Goal: Information Seeking & Learning: Understand process/instructions

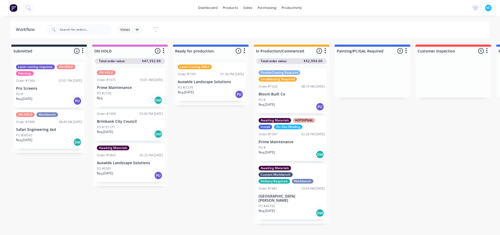
click at [216, 95] on div "Req. [DATE] PU" at bounding box center [211, 94] width 66 height 9
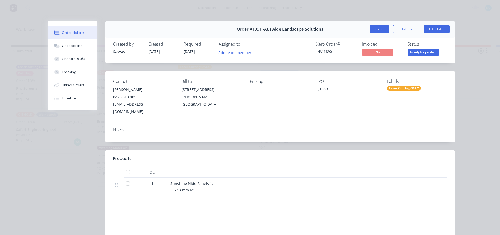
click at [376, 33] on button "Close" at bounding box center [379, 29] width 19 height 8
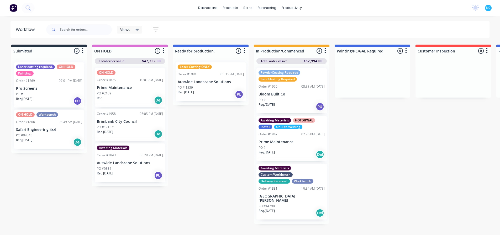
click at [136, 175] on div "Req. [DATE] PU" at bounding box center [130, 175] width 66 height 9
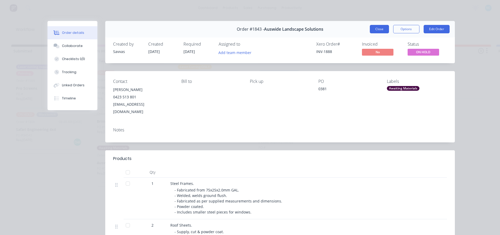
click at [381, 28] on button "Close" at bounding box center [379, 29] width 19 height 8
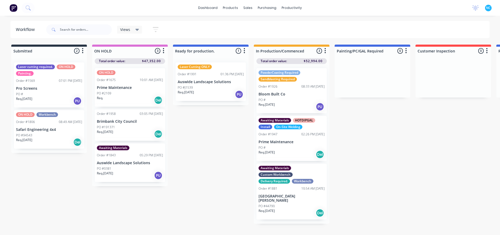
drag, startPoint x: 288, startPoint y: 150, endPoint x: 292, endPoint y: 159, distance: 10.8
click at [288, 152] on div "PowderCoating Required Sandblasting Required Order #1926 08:33 AM [DATE] Bloom …" at bounding box center [292, 144] width 76 height 160
click at [212, 77] on div "Laser Cutting ONLY Order #1991 01:36 PM [DATE] Auswide Landscape Solutions PO #…" at bounding box center [211, 82] width 70 height 39
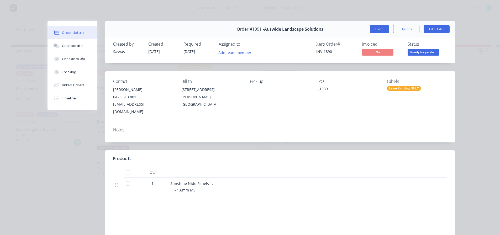
click at [384, 32] on button "Close" at bounding box center [379, 29] width 19 height 8
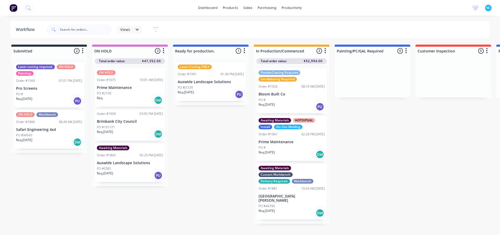
click at [355, 183] on div "Submitted 2 Sort By Created date Required date Order number Customer name Most …" at bounding box center [472, 141] width 952 height 192
click at [283, 204] on div "PO #44790" at bounding box center [292, 206] width 66 height 5
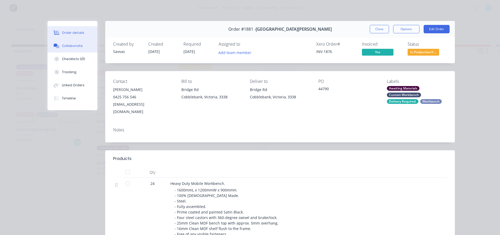
click at [82, 49] on button "Collaborate" at bounding box center [73, 45] width 50 height 13
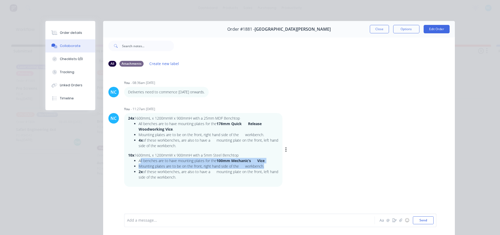
drag, startPoint x: 139, startPoint y: 162, endPoint x: 271, endPoint y: 166, distance: 132.0
click at [271, 166] on ul "All benches are to have mounting plates for the 100mm Mechanic’s Vice . Mountin…" at bounding box center [203, 169] width 151 height 22
click at [269, 167] on li "Mounting plates are to be on the front, right hand side of the workbench." at bounding box center [209, 167] width 140 height 6
click at [220, 158] on strong "100mm Mechanic’s Vice" at bounding box center [241, 160] width 48 height 5
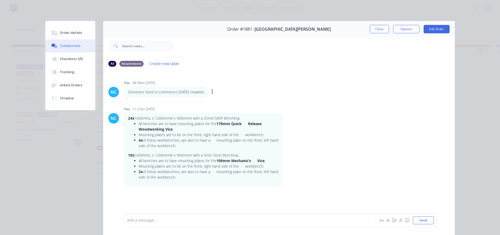
drag, startPoint x: 166, startPoint y: 91, endPoint x: 215, endPoint y: 91, distance: 49.4
click at [205, 91] on p "Deliveries need to commence [DATE] onwards." at bounding box center [166, 92] width 77 height 5
drag, startPoint x: 218, startPoint y: 91, endPoint x: 123, endPoint y: 93, distance: 94.6
click at [124, 93] on div "Deliveries need to commence [DATE] onwards." at bounding box center [166, 92] width 85 height 11
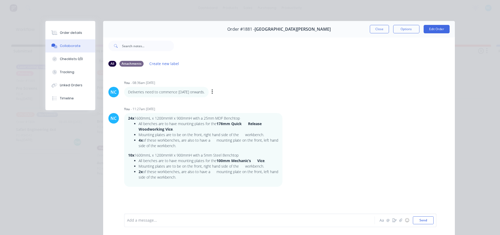
click at [124, 93] on div "Deliveries need to commence [DATE] onwards." at bounding box center [166, 92] width 85 height 11
drag, startPoint x: 177, startPoint y: 92, endPoint x: 225, endPoint y: 93, distance: 48.1
click at [225, 93] on div "Deliveries need to commence [DATE] onwards. Labels Edit Delete" at bounding box center [206, 92] width 164 height 11
drag, startPoint x: 128, startPoint y: 119, endPoint x: 272, endPoint y: 186, distance: 158.4
click at [272, 186] on div "24x 1600mmL x 1200mmW x 900mmH with a 25mm MDF Benchtop All benches are to have…" at bounding box center [203, 150] width 158 height 74
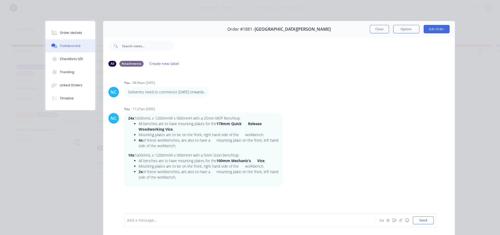
click at [363, 12] on div "Order details Collaborate Checklists 0/0 Tracking Linked Orders Timeline Order …" at bounding box center [250, 117] width 500 height 235
click at [366, 21] on div "Order #1881 - [GEOGRAPHIC_DATA][PERSON_NAME] Close Options Edit Order" at bounding box center [279, 29] width 352 height 17
click at [368, 22] on div "Order #1881 - [GEOGRAPHIC_DATA][PERSON_NAME] Close Options Edit Order" at bounding box center [279, 29] width 352 height 17
click at [373, 25] on div "Order #1881 - [GEOGRAPHIC_DATA][PERSON_NAME] Close Options Edit Order" at bounding box center [279, 29] width 352 height 17
click at [374, 25] on button "Close" at bounding box center [379, 29] width 19 height 8
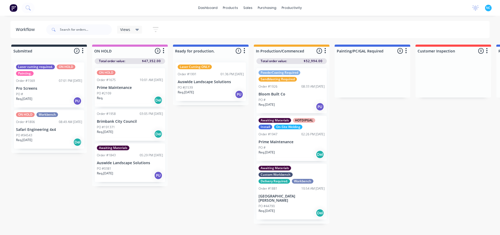
click at [203, 141] on div "Submitted 2 Sort By Created date Required date Order number Customer name Most …" at bounding box center [472, 141] width 952 height 192
